Goal: Check status: Check status

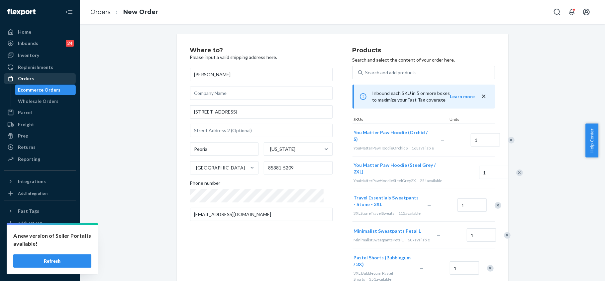
click at [27, 77] on div "Orders" at bounding box center [26, 78] width 16 height 7
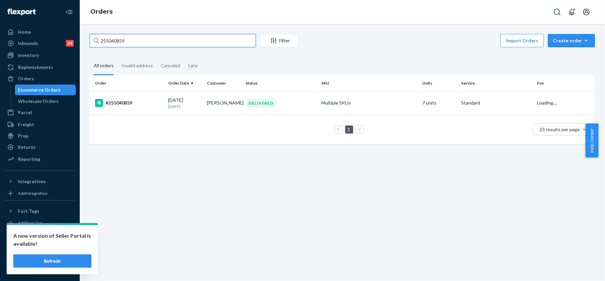
drag, startPoint x: 132, startPoint y: 39, endPoint x: 78, endPoint y: 33, distance: 54.8
click at [78, 33] on div "Home Inbounds 24 Shipping Plans Problems 24 Inventory Products Replenishments O…" at bounding box center [302, 140] width 605 height 281
paste input "3359543"
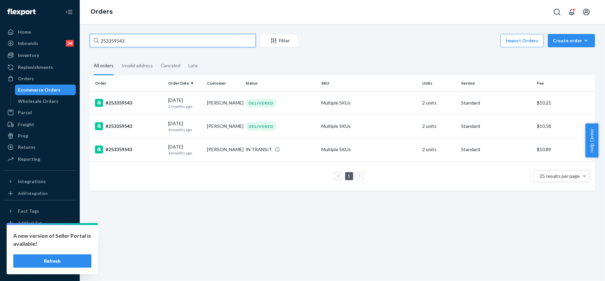
type input "253359543"
click at [137, 108] on td "#253359543" at bounding box center [128, 102] width 76 height 23
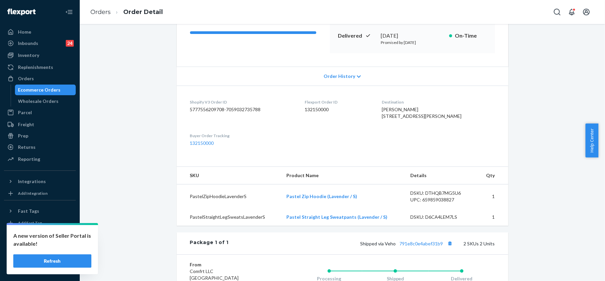
scroll to position [12, 0]
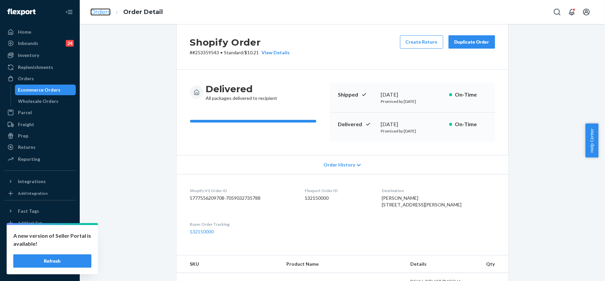
click at [97, 12] on link "Orders" at bounding box center [100, 11] width 20 height 7
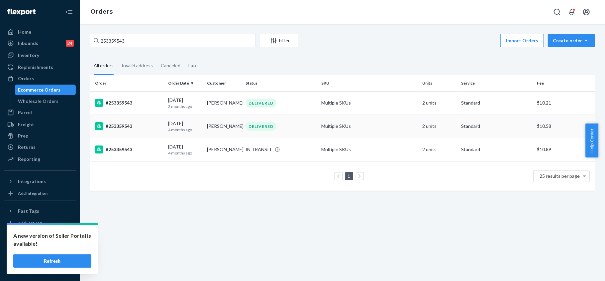
click at [175, 131] on p "4 months ago" at bounding box center [185, 130] width 34 height 6
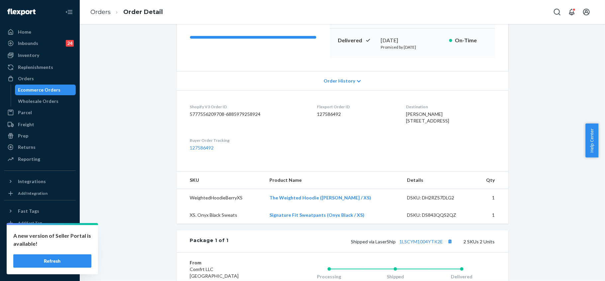
scroll to position [44, 0]
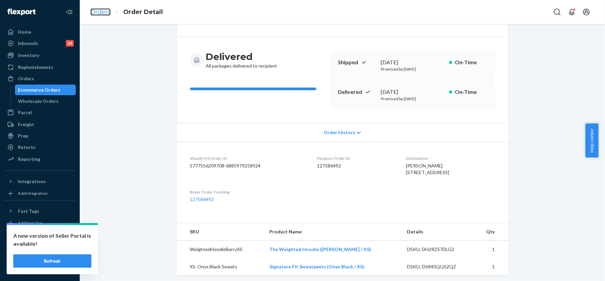
click at [94, 10] on link "Orders" at bounding box center [100, 11] width 20 height 7
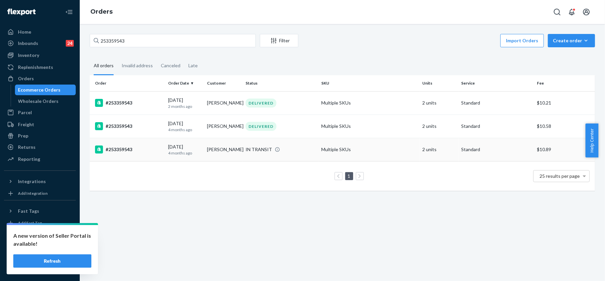
click at [172, 148] on div "[DATE] [DATE]" at bounding box center [185, 149] width 34 height 12
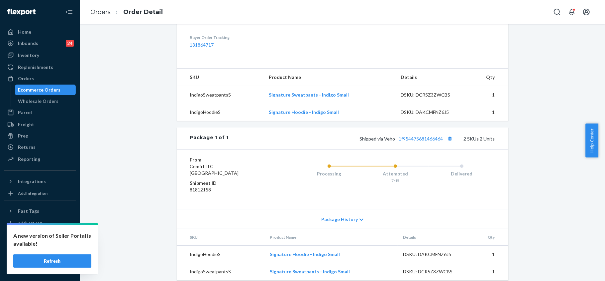
scroll to position [229, 0]
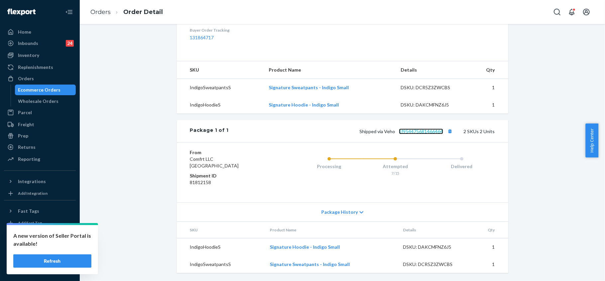
click at [426, 132] on link "1f954475681466464" at bounding box center [421, 131] width 44 height 6
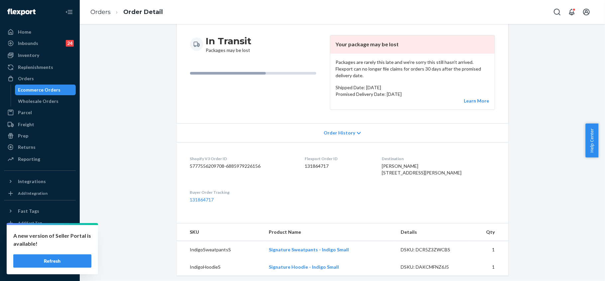
scroll to position [8, 0]
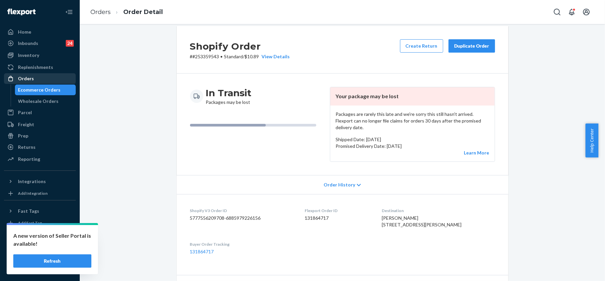
click at [30, 77] on div "Orders" at bounding box center [26, 78] width 16 height 7
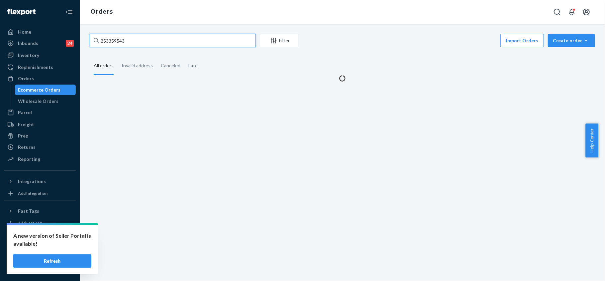
drag, startPoint x: 132, startPoint y: 41, endPoint x: 73, endPoint y: 38, distance: 58.6
click at [73, 38] on div "Home Inbounds 24 Shipping Plans Problems 24 Inventory Products Replenishments O…" at bounding box center [302, 140] width 605 height 281
paste input "5341216"
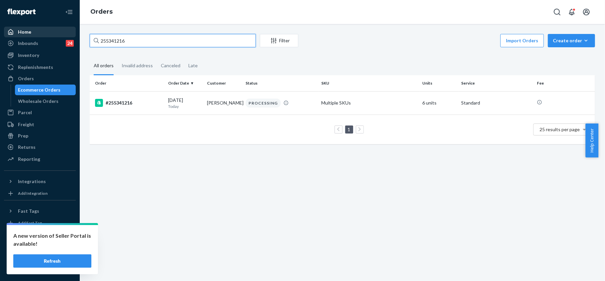
drag, startPoint x: 138, startPoint y: 39, endPoint x: 68, endPoint y: 27, distance: 71.2
click at [69, 27] on div "Home Inbounds 24 Shipping Plans Problems 24 Inventory Products Replenishments O…" at bounding box center [302, 140] width 605 height 281
paste input "4175512"
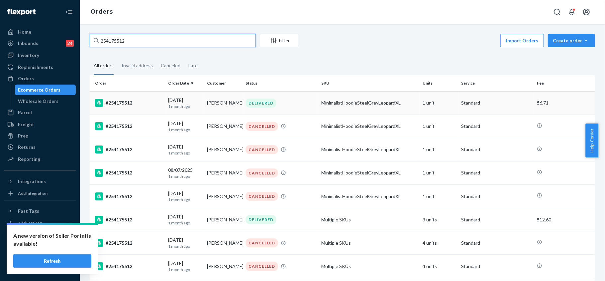
type input "254175512"
click at [118, 101] on div "#254175512" at bounding box center [129, 103] width 68 height 8
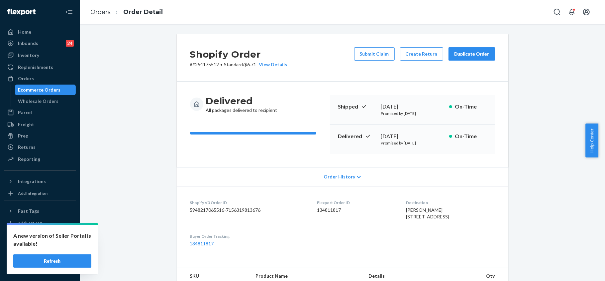
click at [455, 56] on div "Duplicate Order" at bounding box center [471, 54] width 35 height 7
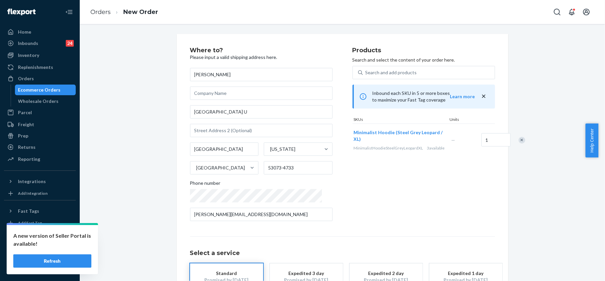
drag, startPoint x: 372, startPoint y: 139, endPoint x: 334, endPoint y: 125, distance: 40.5
click at [334, 125] on div "Where to? Please input a valid shipping address here. [PERSON_NAME] [STREET_ADD…" at bounding box center [342, 136] width 305 height 179
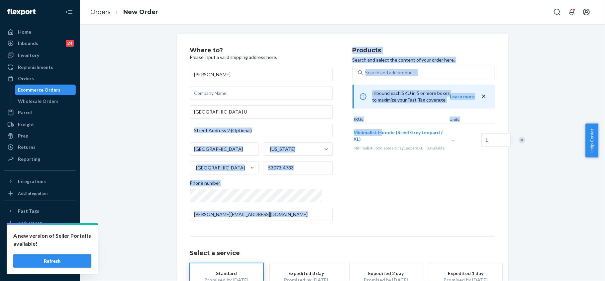
drag, startPoint x: 332, startPoint y: 132, endPoint x: 364, endPoint y: 142, distance: 33.6
click at [365, 132] on div "Where to? Please input a valid shipping address here. [PERSON_NAME] [STREET_ADD…" at bounding box center [342, 136] width 305 height 179
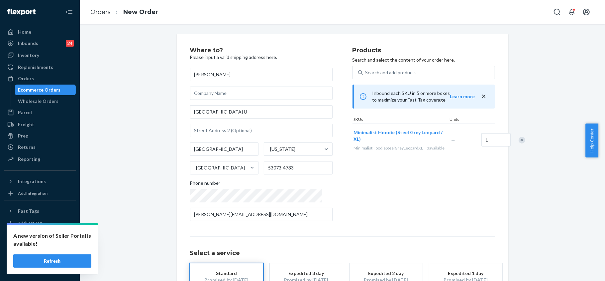
click at [375, 184] on div "Products Search and select the content of your order here. Search and add produ…" at bounding box center [424, 136] width 143 height 179
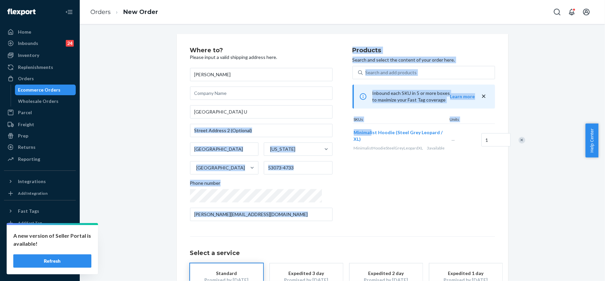
drag, startPoint x: 337, startPoint y: 132, endPoint x: 357, endPoint y: 134, distance: 20.0
click at [357, 134] on div "Where to? Please input a valid shipping address here. [PERSON_NAME] [STREET_ADD…" at bounding box center [342, 136] width 305 height 179
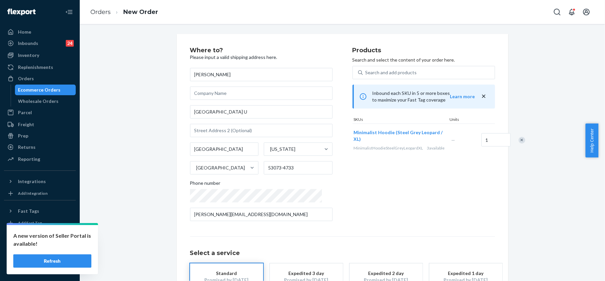
drag, startPoint x: 346, startPoint y: 189, endPoint x: 368, endPoint y: 179, distance: 25.0
click at [353, 189] on div "Products Search and select the content of your order here. Search and add produ…" at bounding box center [424, 136] width 143 height 179
drag, startPoint x: 338, startPoint y: 133, endPoint x: 380, endPoint y: 144, distance: 43.2
click at [380, 142] on div "Minimalist Hoodie (Steel Grey Leopard / XL) MinimalistHoodieSteelGreyLeopardXL …" at bounding box center [402, 140] width 98 height 32
copy span "Minimalist Hoodie (Steel Grey Leopard / XL)"
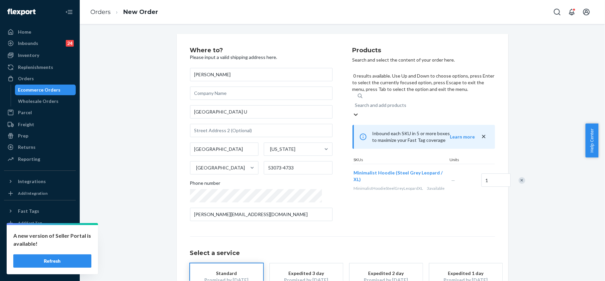
click at [374, 102] on div "Search and add products" at bounding box center [381, 105] width 52 height 7
click at [356, 102] on input "0 results available. Use Up and Down to choose options, press Enter to select t…" at bounding box center [355, 105] width 1 height 7
paste input "Minimalist Hoodie (Steel Grey Leopard / XL)"
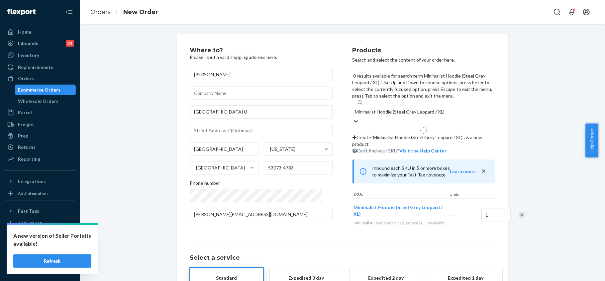
click at [437, 108] on input "Minimalist Hoodie (Steel Grey Leopard / XL)" at bounding box center [399, 111] width 89 height 7
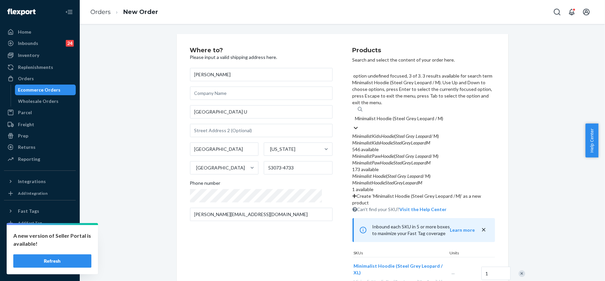
scroll to position [0, 0]
type input "Minimalist Hoodie (Steel Grey Leopard / M)"
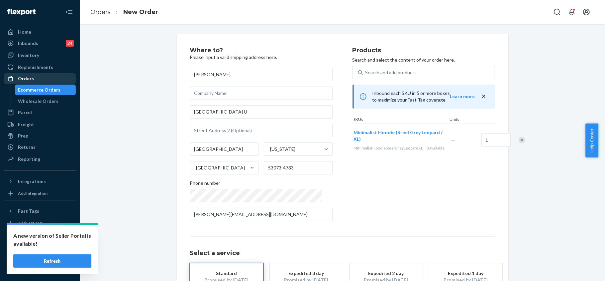
click at [37, 77] on div "Orders" at bounding box center [40, 78] width 70 height 9
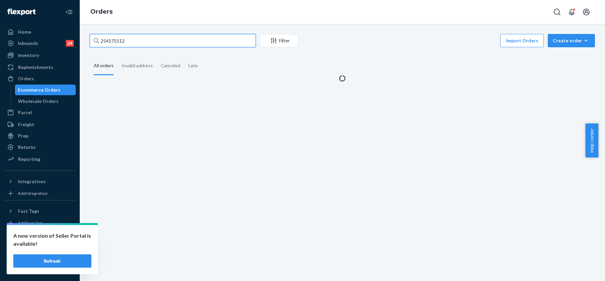
drag, startPoint x: 134, startPoint y: 38, endPoint x: 84, endPoint y: 43, distance: 50.4
click at [84, 43] on div "254175512 Filter Import Orders Create order Ecommerce order Removal order All o…" at bounding box center [343, 152] width 526 height 257
paste input "5333488"
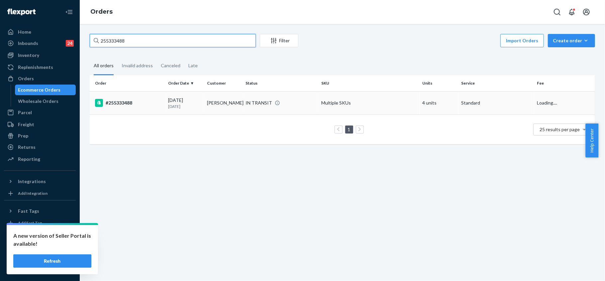
type input "255333488"
click at [123, 102] on div "#255333488" at bounding box center [129, 103] width 68 height 8
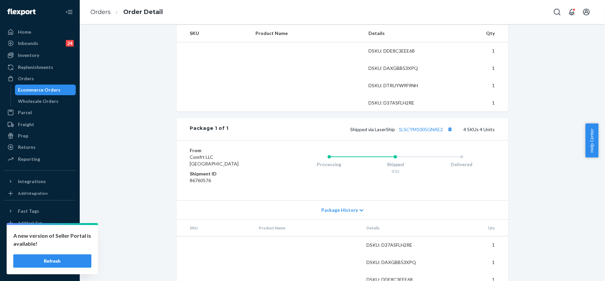
scroll to position [221, 0]
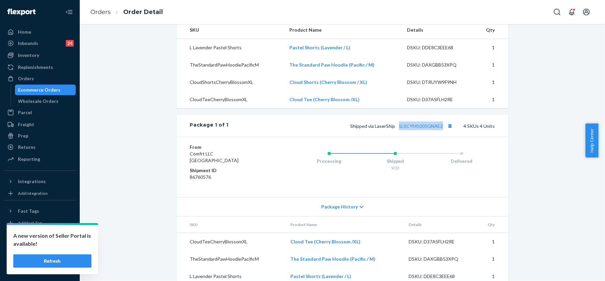
drag, startPoint x: 442, startPoint y: 140, endPoint x: 396, endPoint y: 140, distance: 46.2
click at [396, 129] on span "Shipped via LaserShip 1LSCYM1005GNAE2" at bounding box center [403, 126] width 104 height 6
copy link "1LSCYM1005GNAE2"
